Goal: Find contact information: Find contact information

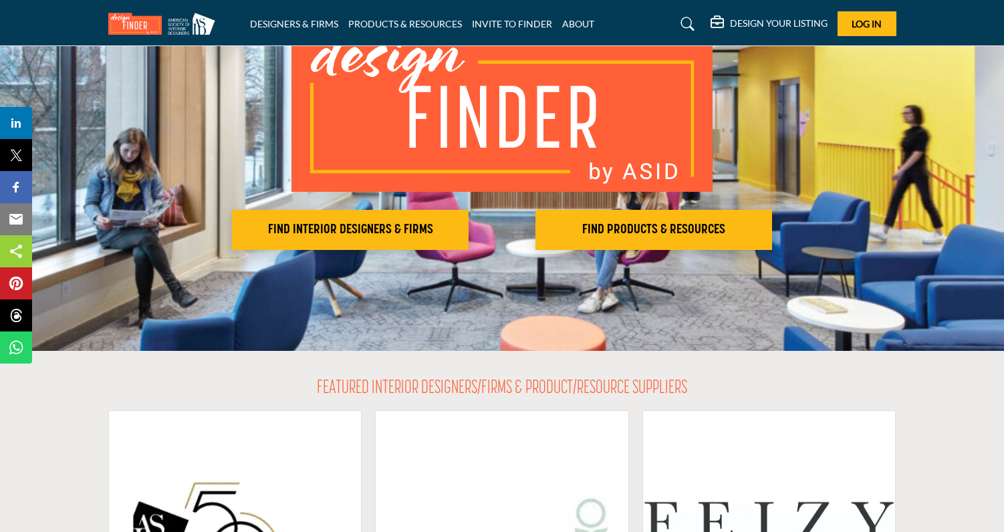
scroll to position [390, 0]
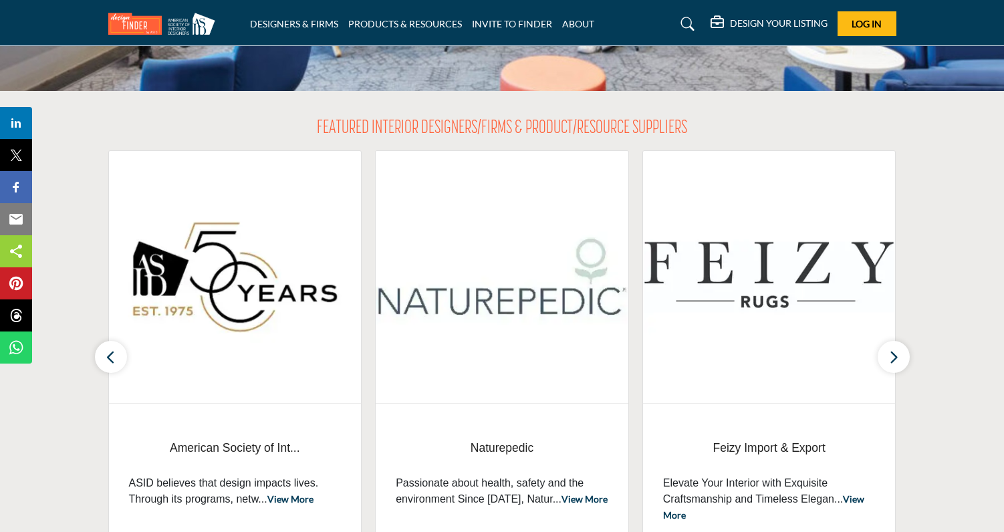
click at [931, 276] on section "FEATURED INTERIOR DESIGNERS/FIRMS & PRODUCT/RESOURCE SUPPLIERS American Society…" at bounding box center [502, 334] width 1004 height 487
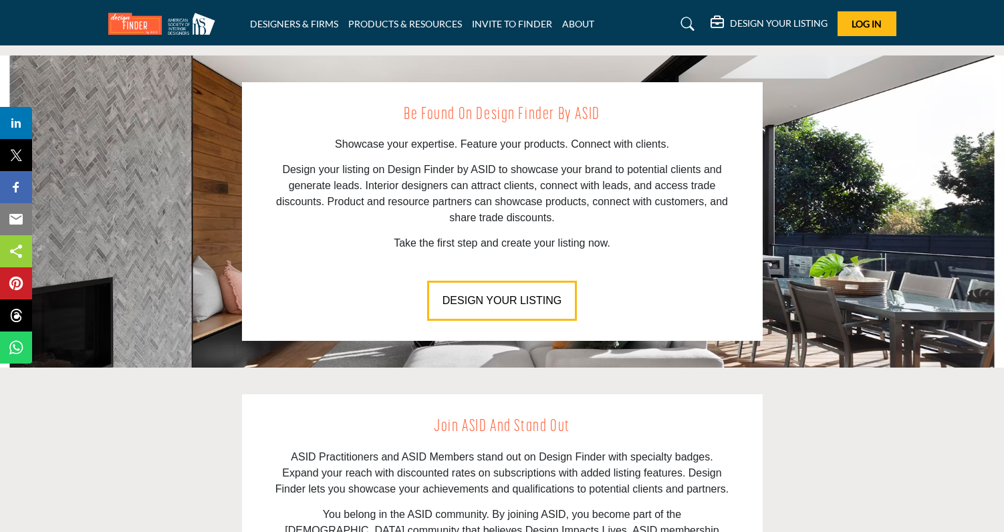
scroll to position [1866, 0]
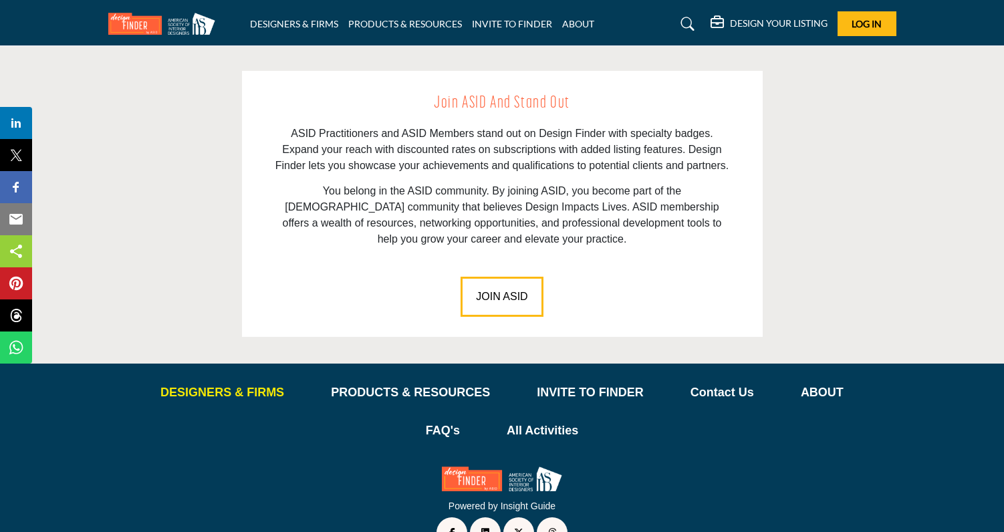
click at [222, 384] on p "DESIGNERS & FIRMS" at bounding box center [222, 393] width 124 height 18
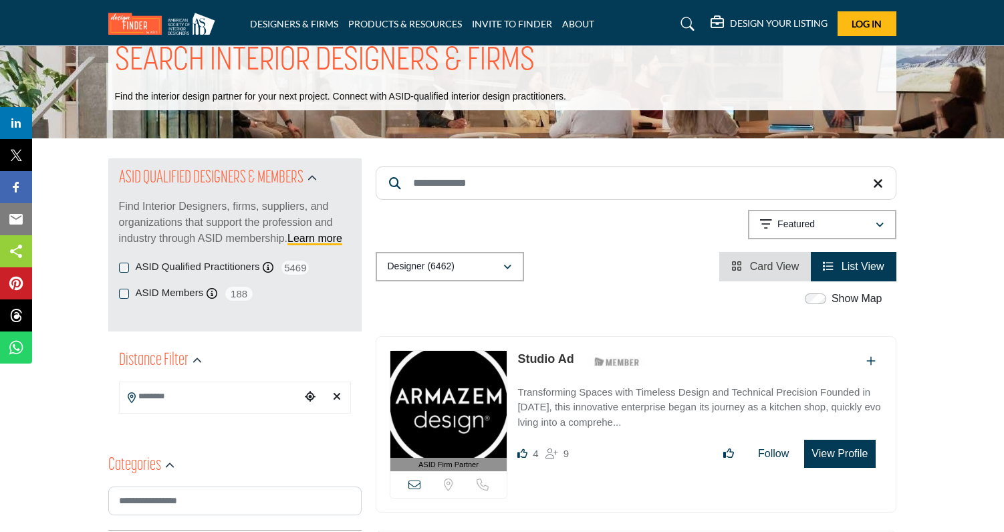
scroll to position [43, 0]
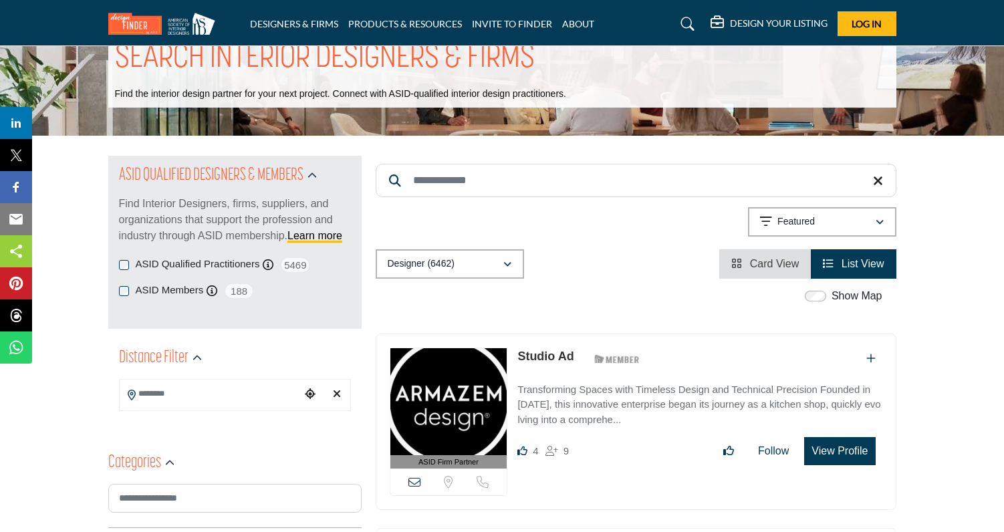
click at [466, 265] on div "Designer (6462)" at bounding box center [445, 264] width 115 height 16
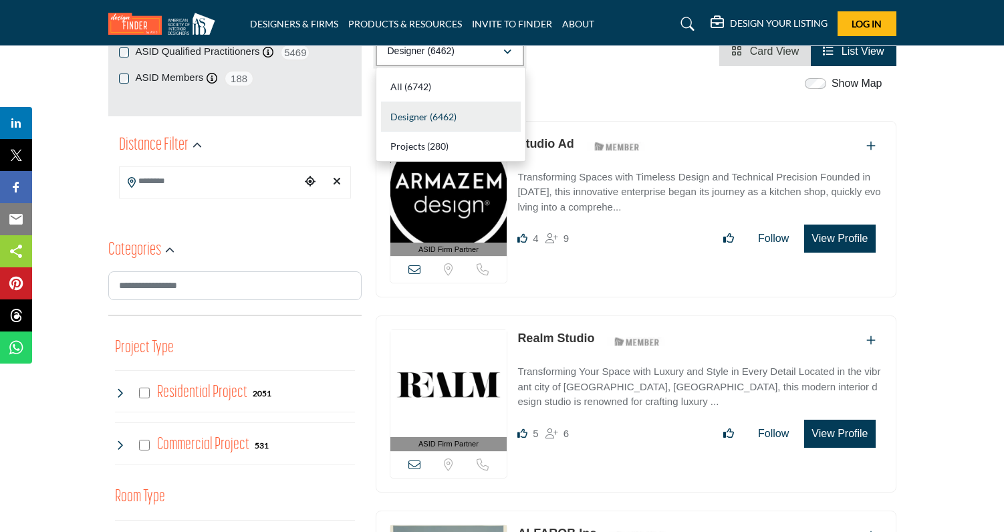
scroll to position [237, 0]
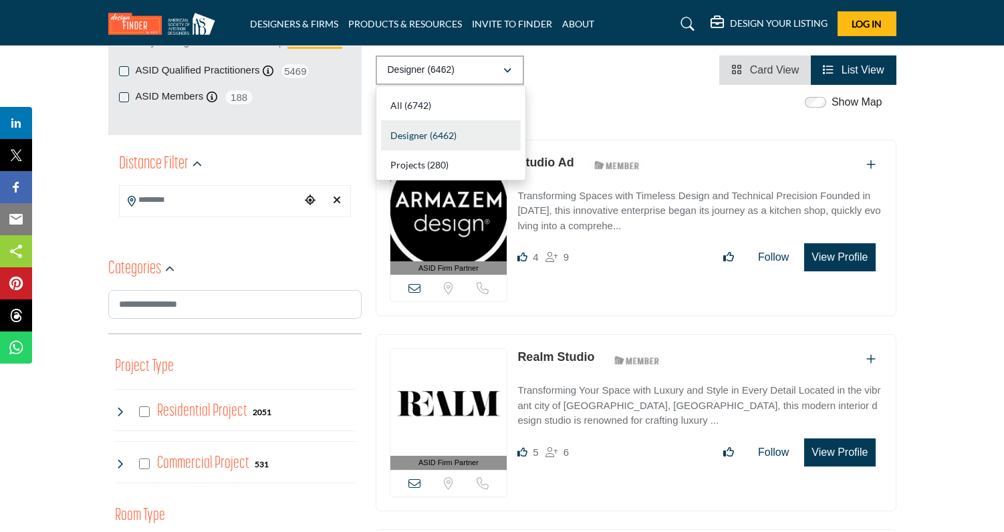
click at [576, 104] on div "Show Map" at bounding box center [628, 102] width 521 height 17
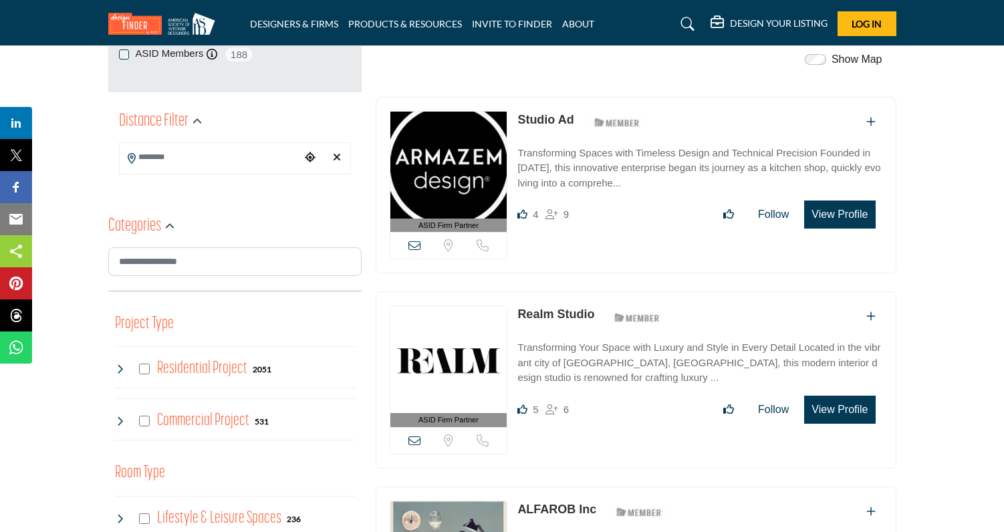
scroll to position [313, 0]
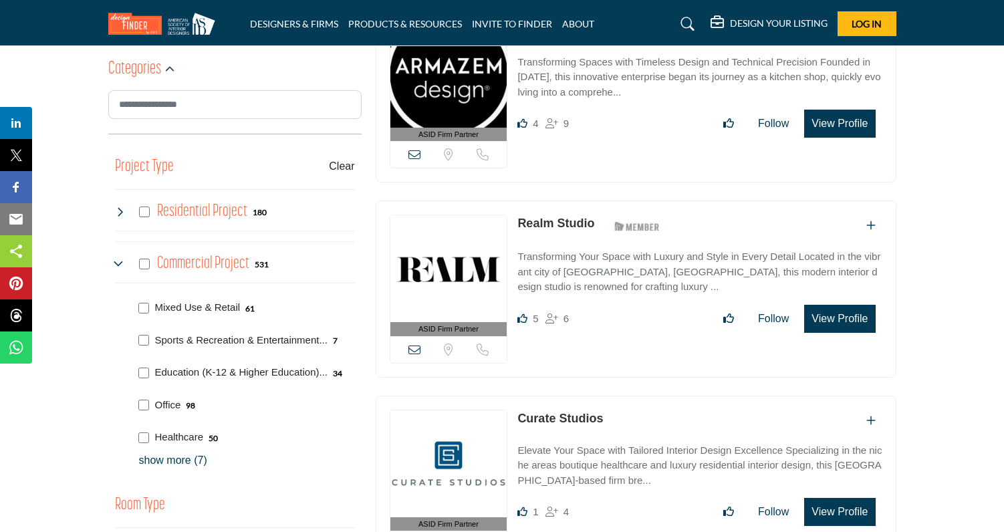
scroll to position [439, 0]
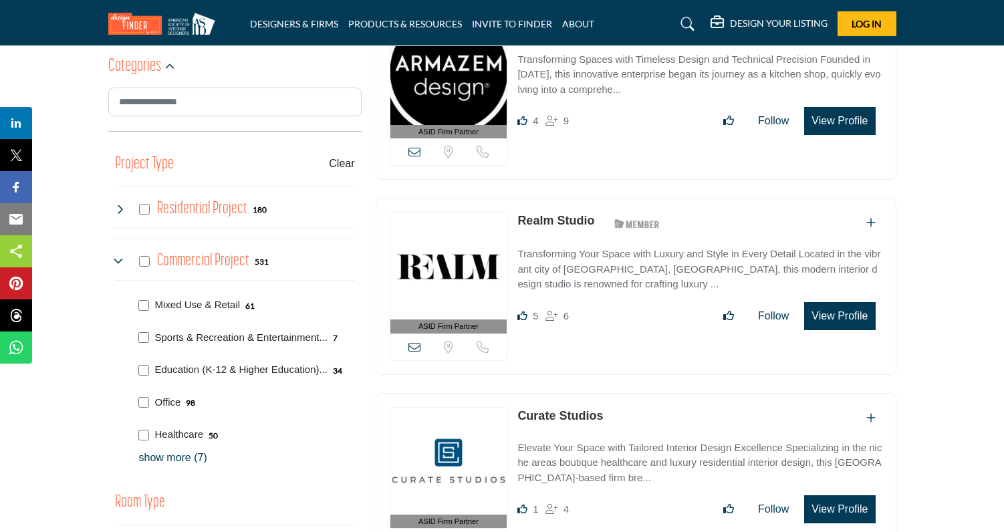
click at [176, 457] on p "show more (7)" at bounding box center [247, 458] width 216 height 16
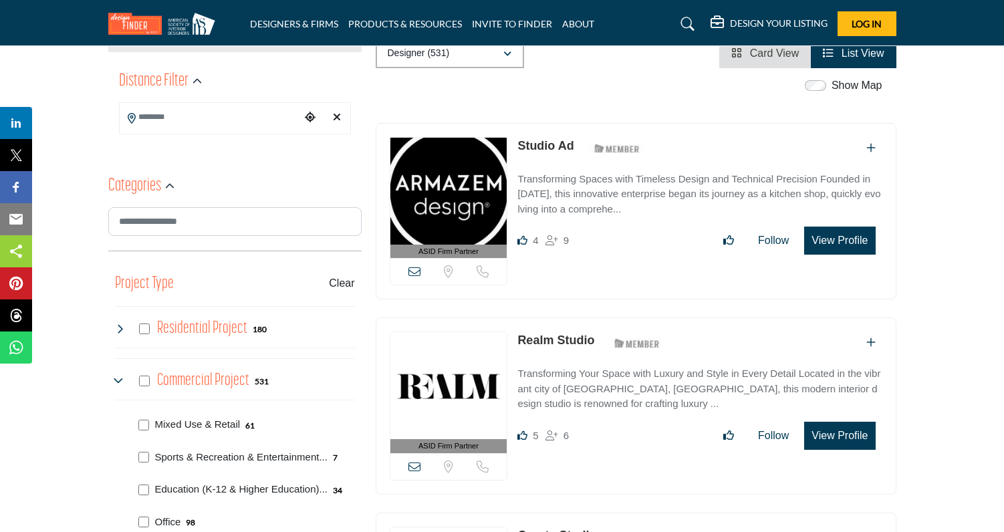
scroll to position [296, 0]
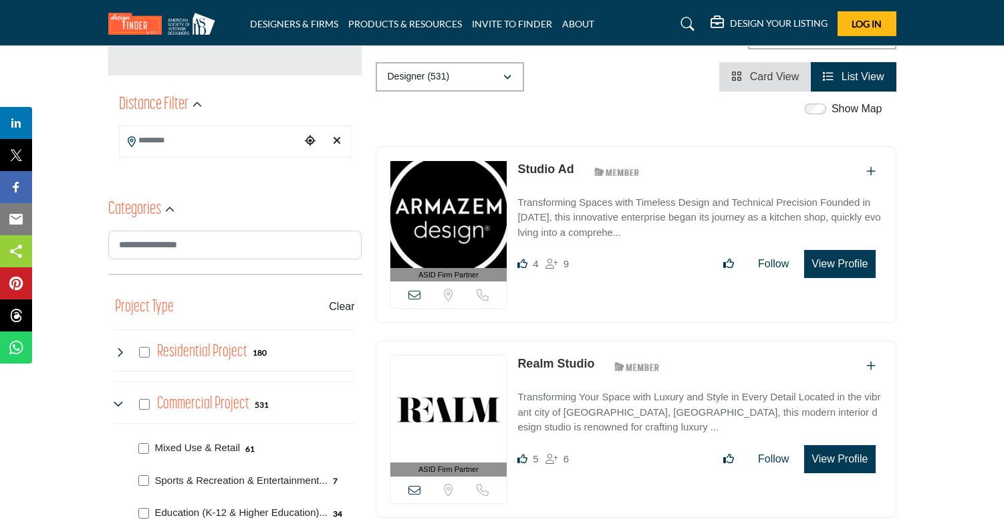
click at [795, 289] on div "ASID Firm Partner ASID Firm Partners are design companies with ASID-qualified i…" at bounding box center [636, 234] width 521 height 177
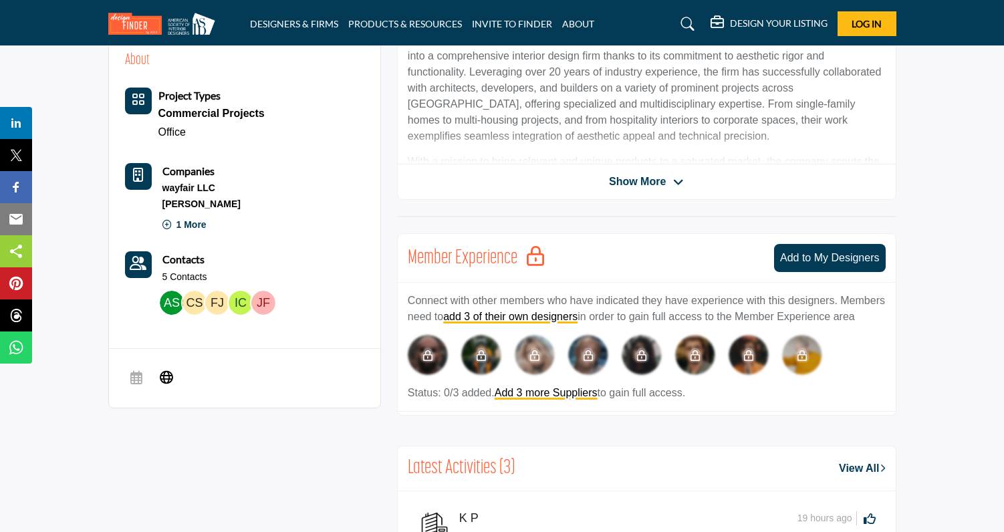
scroll to position [438, 0]
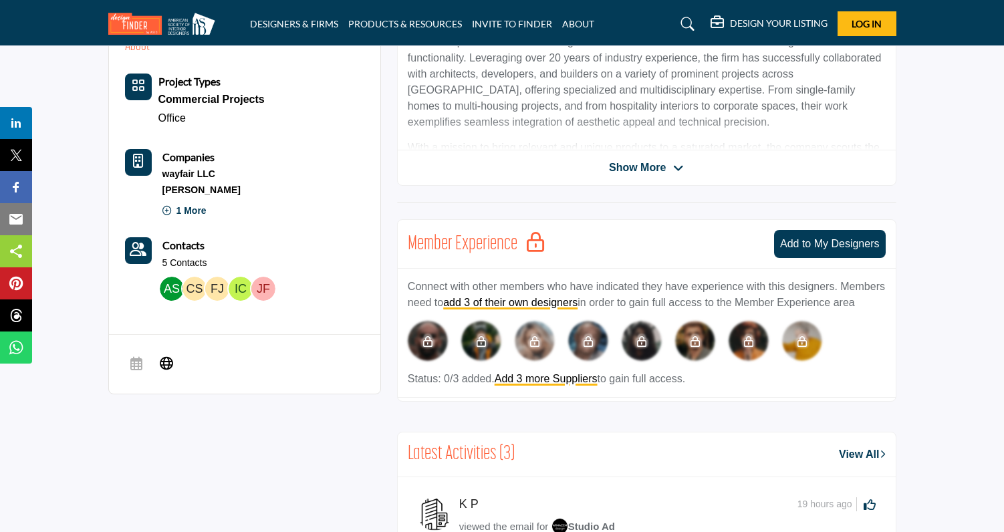
click at [932, 283] on section "4 Likes 9" at bounding box center [502, 474] width 1004 height 1105
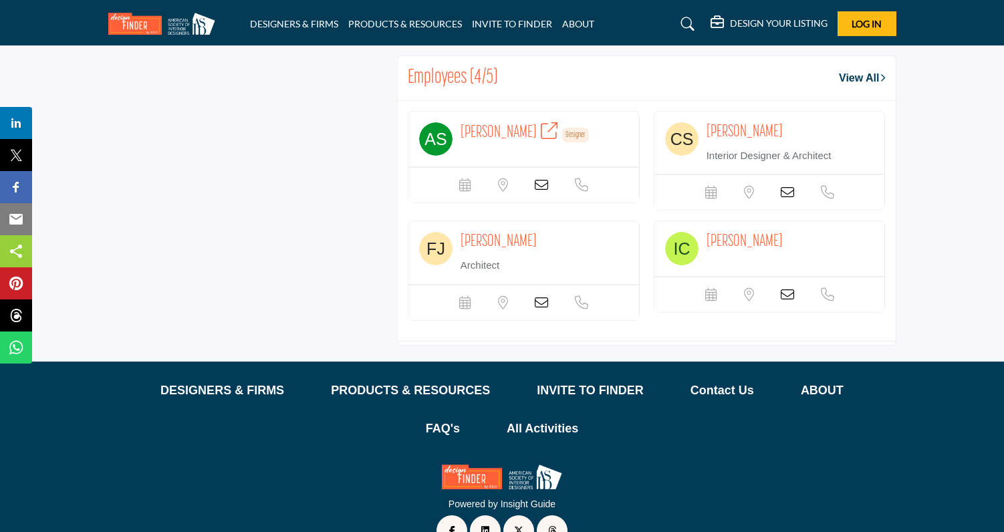
scroll to position [1150, 0]
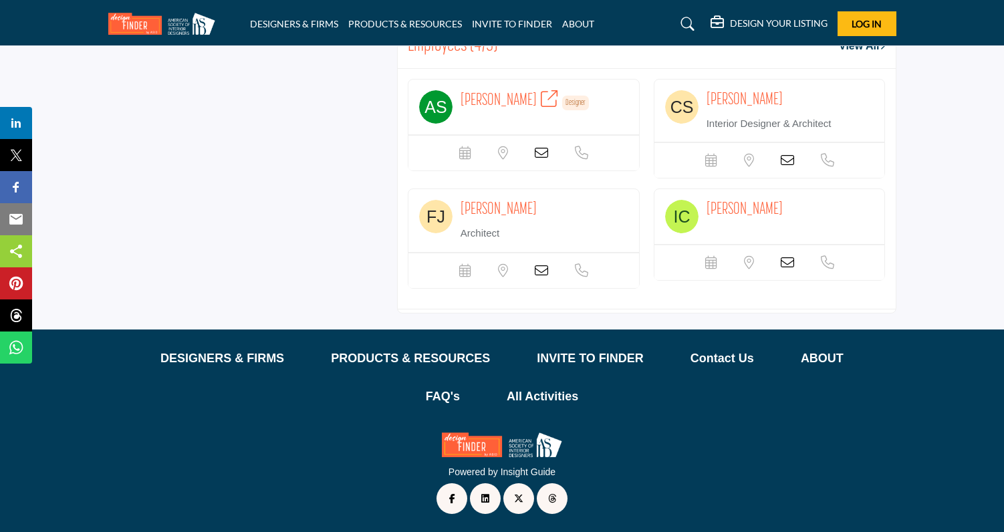
click at [784, 160] on icon at bounding box center [787, 160] width 13 height 13
